Goal: Find specific page/section: Find specific page/section

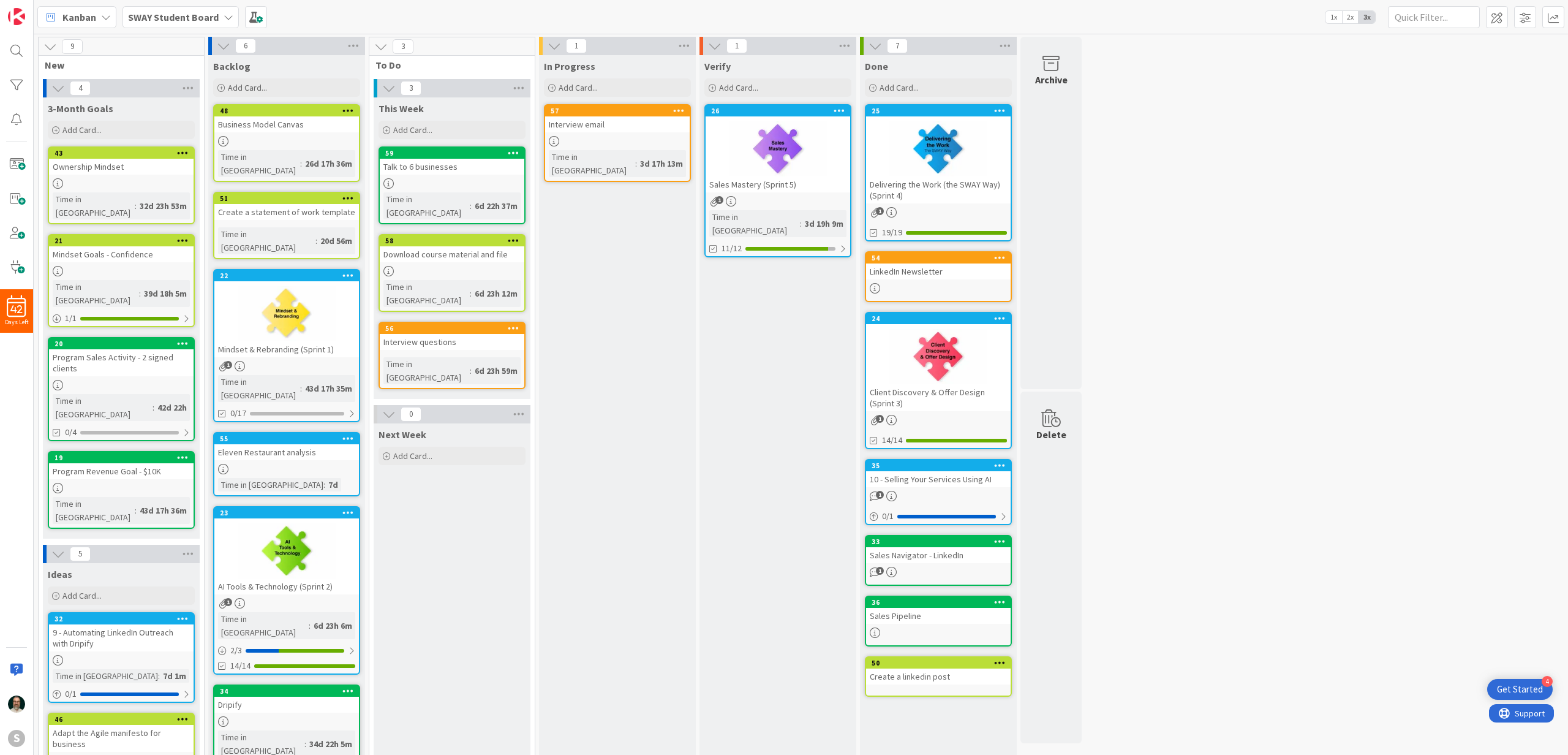
click at [615, 131] on div "Interview email" at bounding box center [617, 124] width 145 height 16
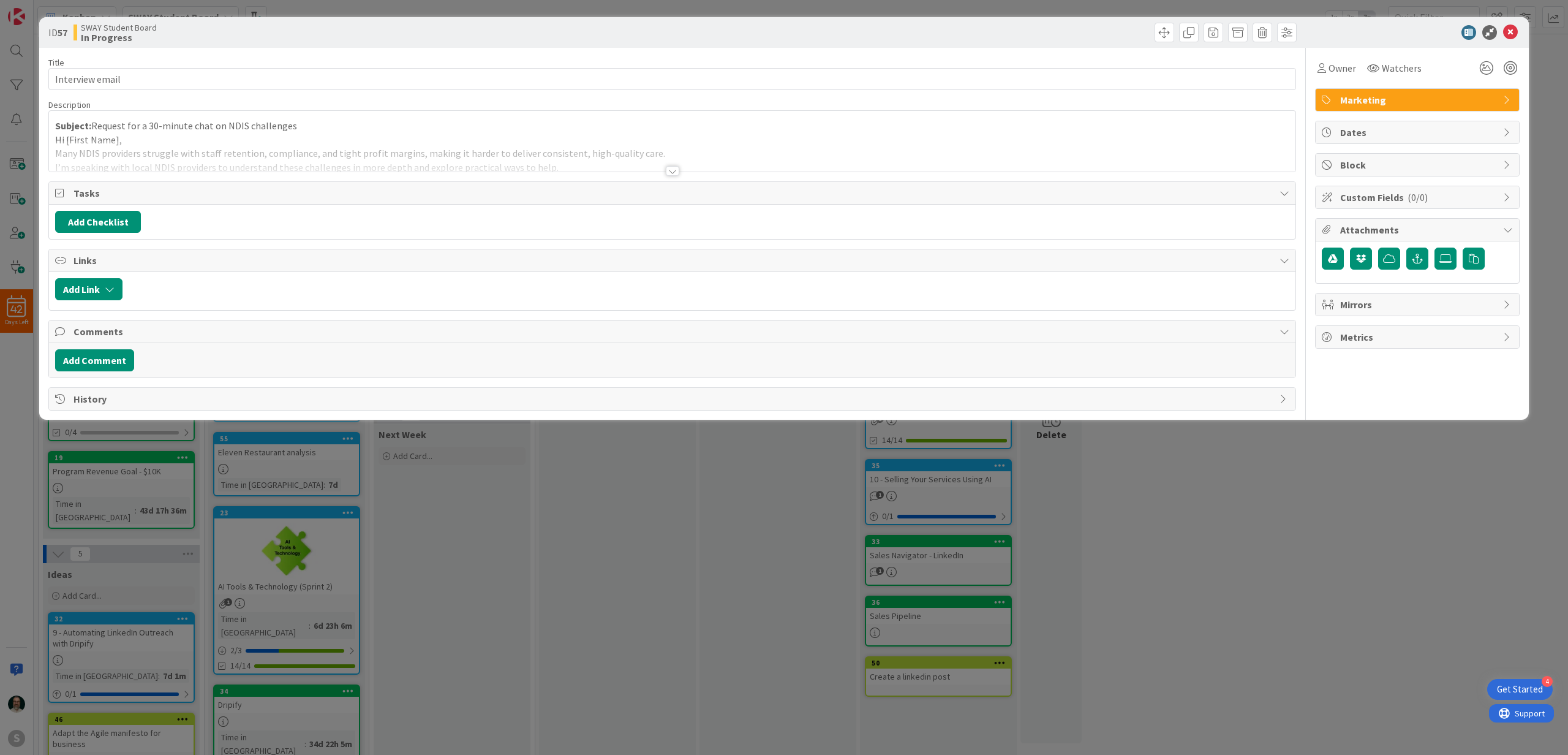
click at [673, 170] on div at bounding box center [673, 171] width 14 height 10
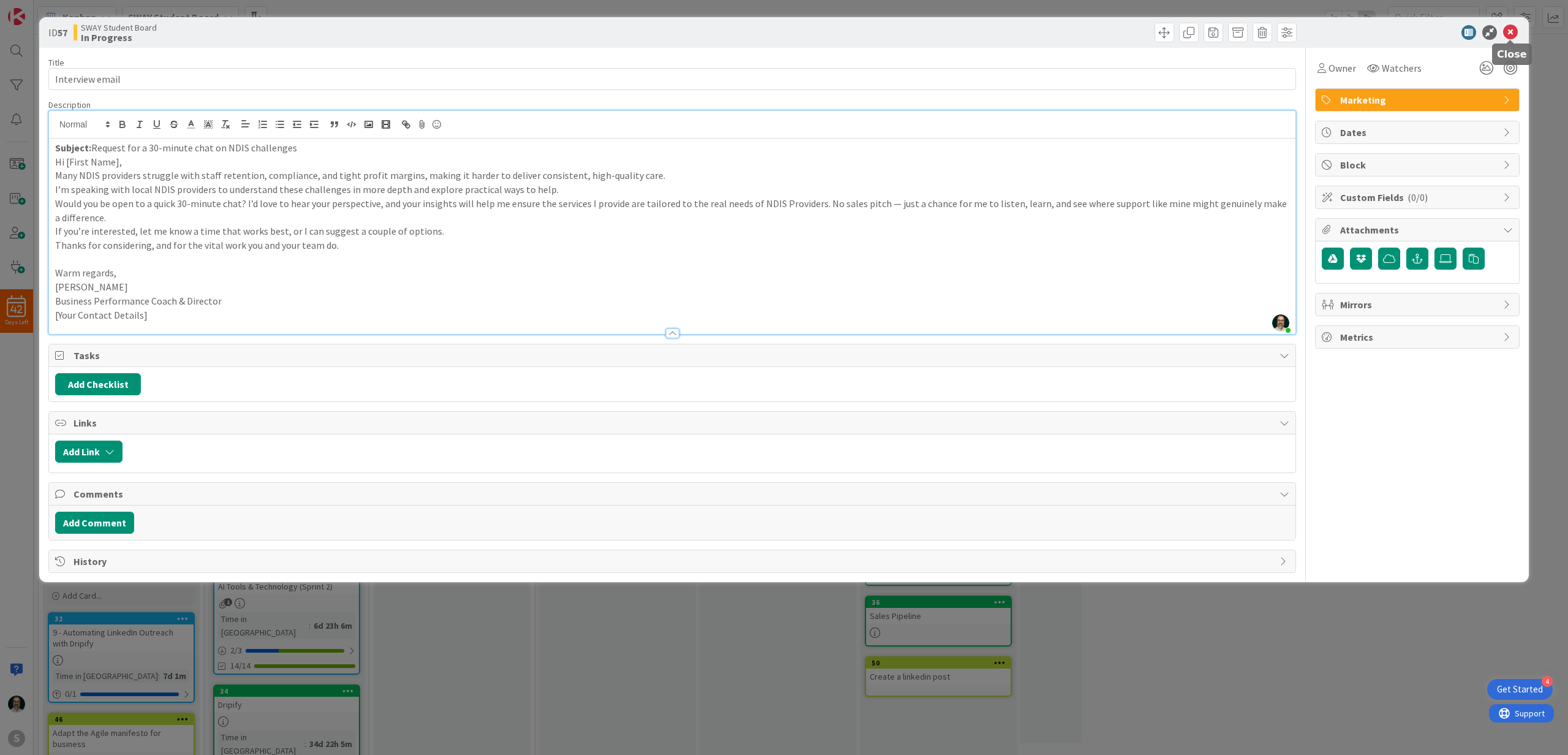
click at [1514, 35] on icon at bounding box center [1510, 32] width 14 height 14
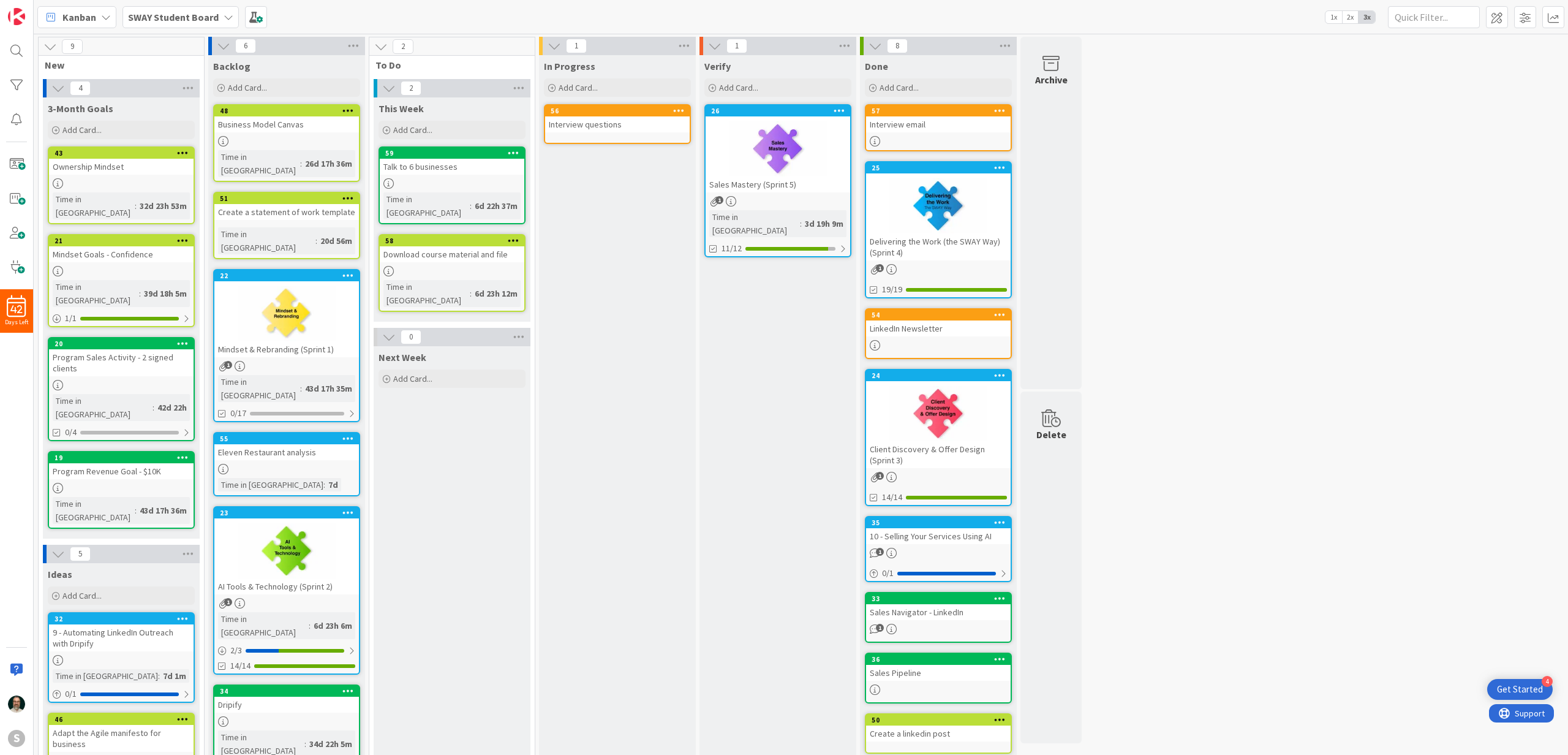
drag, startPoint x: 484, startPoint y: 314, endPoint x: 634, endPoint y: 30, distance: 321.2
click at [629, 124] on div "Interview questions" at bounding box center [617, 124] width 145 height 16
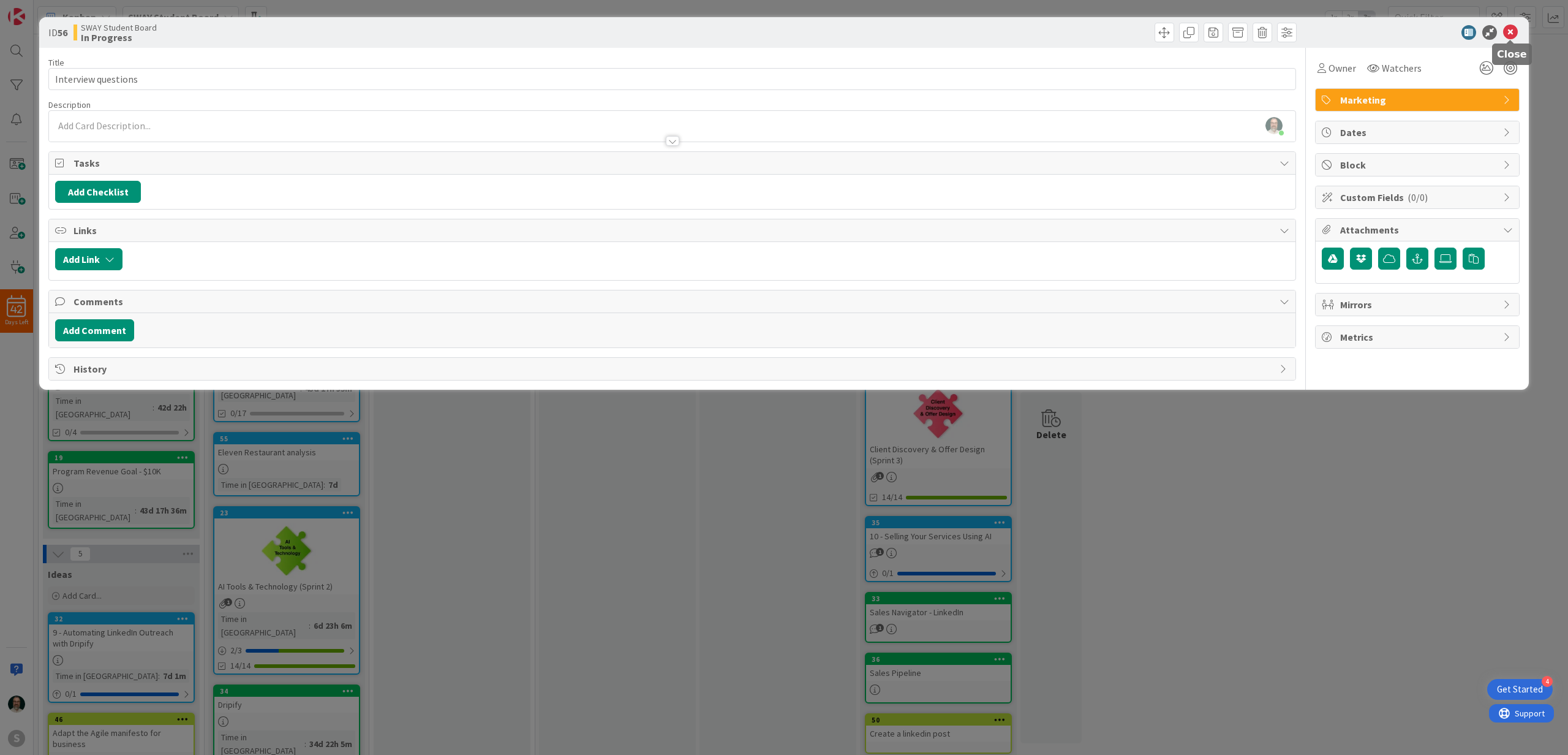
click at [1510, 32] on icon at bounding box center [1510, 32] width 14 height 14
